Goal: Check status: Check status

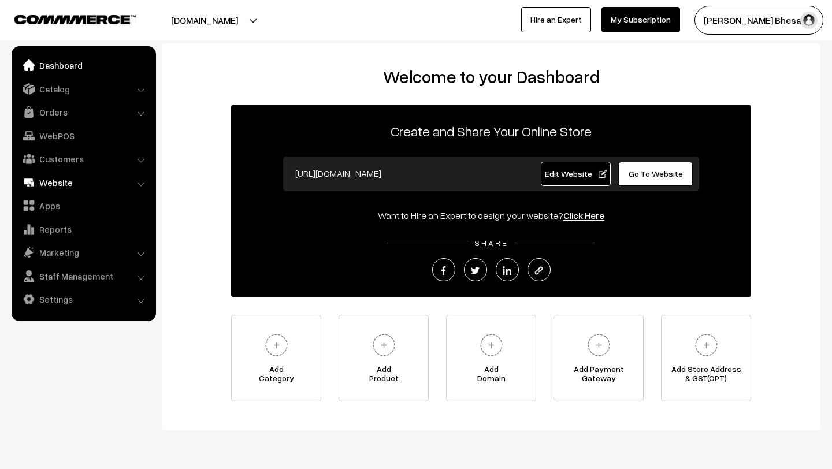
click at [55, 182] on link "Website" at bounding box center [82, 182] width 137 height 21
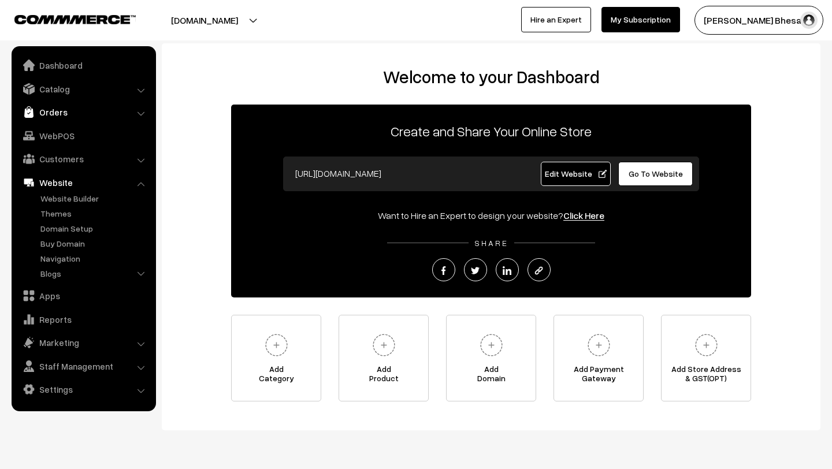
click at [65, 113] on link "Orders" at bounding box center [82, 112] width 137 height 21
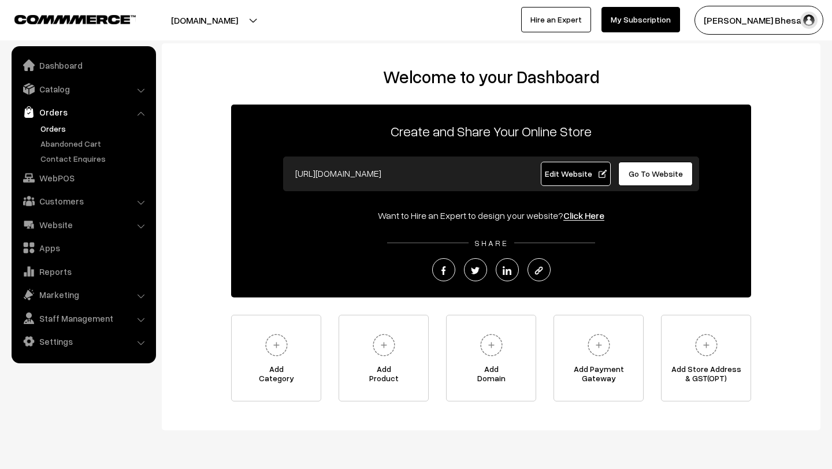
click at [50, 129] on link "Orders" at bounding box center [95, 128] width 114 height 12
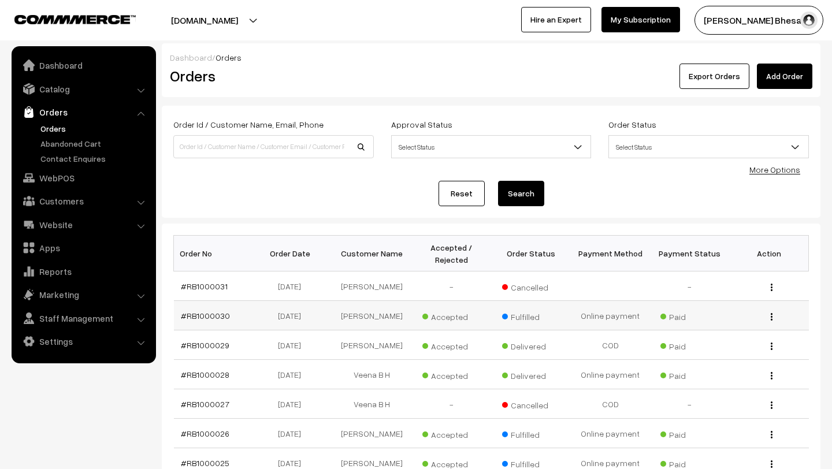
click at [771, 315] on img "button" at bounding box center [771, 317] width 2 height 8
click at [729, 334] on link "View" at bounding box center [719, 332] width 98 height 25
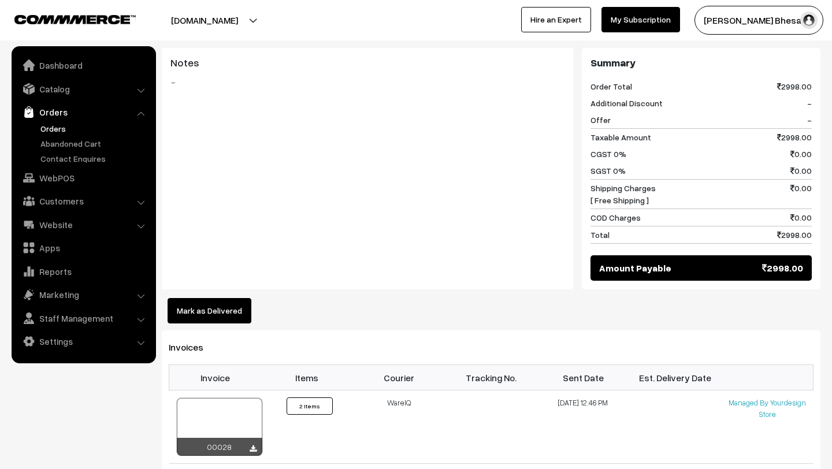
scroll to position [569, 0]
